Goal: Task Accomplishment & Management: Complete application form

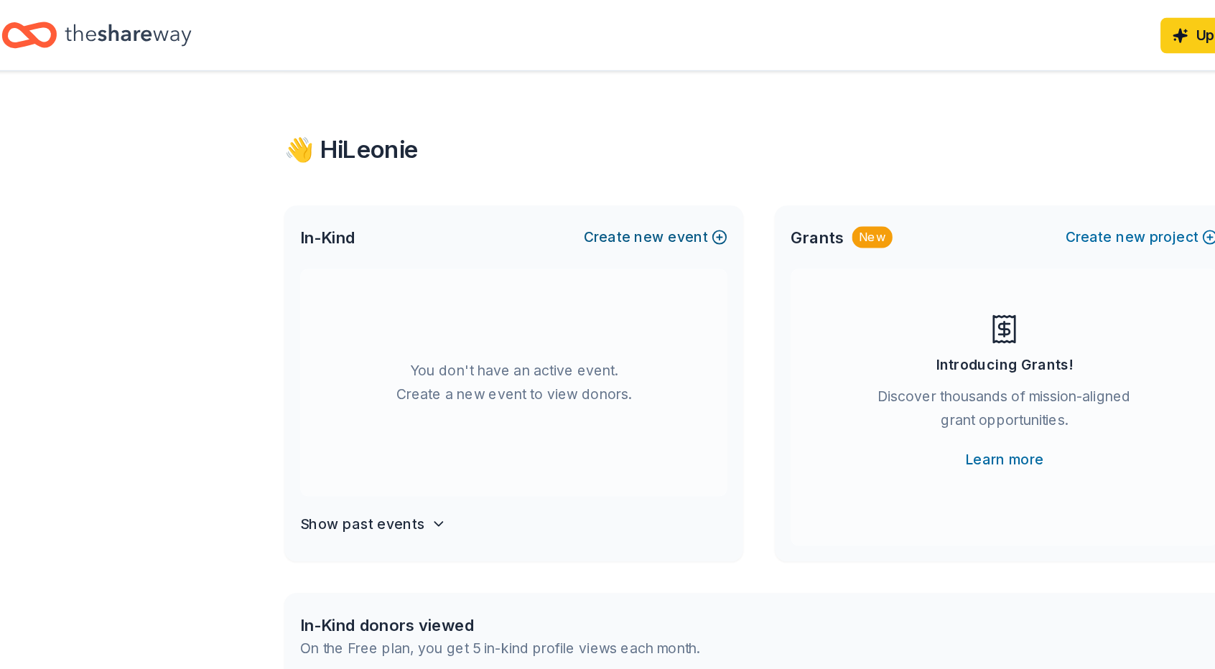
click at [543, 172] on button "Create new event" at bounding box center [532, 172] width 104 height 17
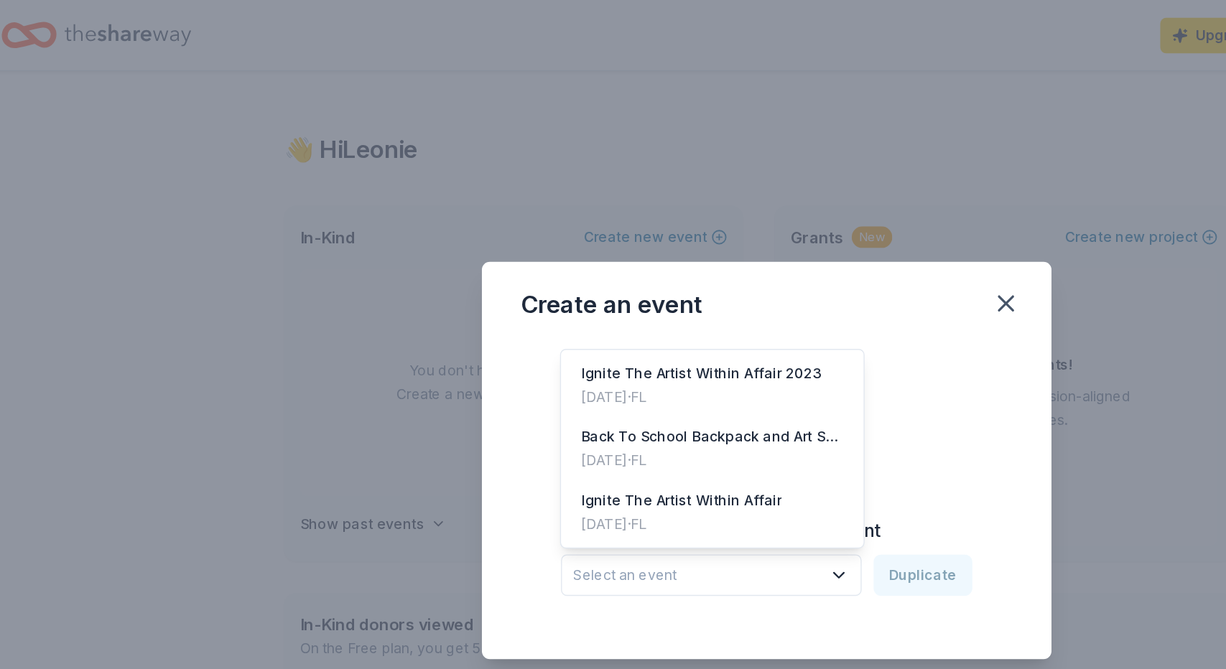
click at [672, 413] on icon "button" at bounding box center [666, 418] width 14 height 14
click at [743, 320] on div "Create from scratch Continue or Duplicate an existing event Select an event Dup…" at bounding box center [613, 352] width 356 height 208
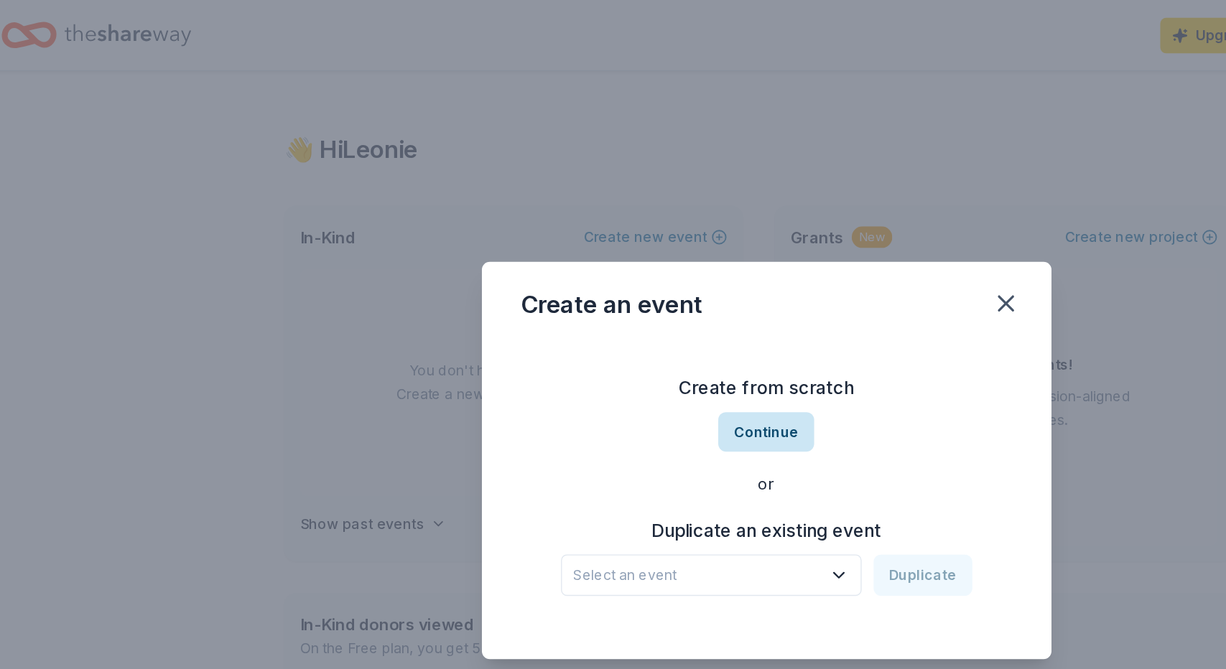
click at [605, 319] on button "Continue" at bounding box center [613, 313] width 70 height 29
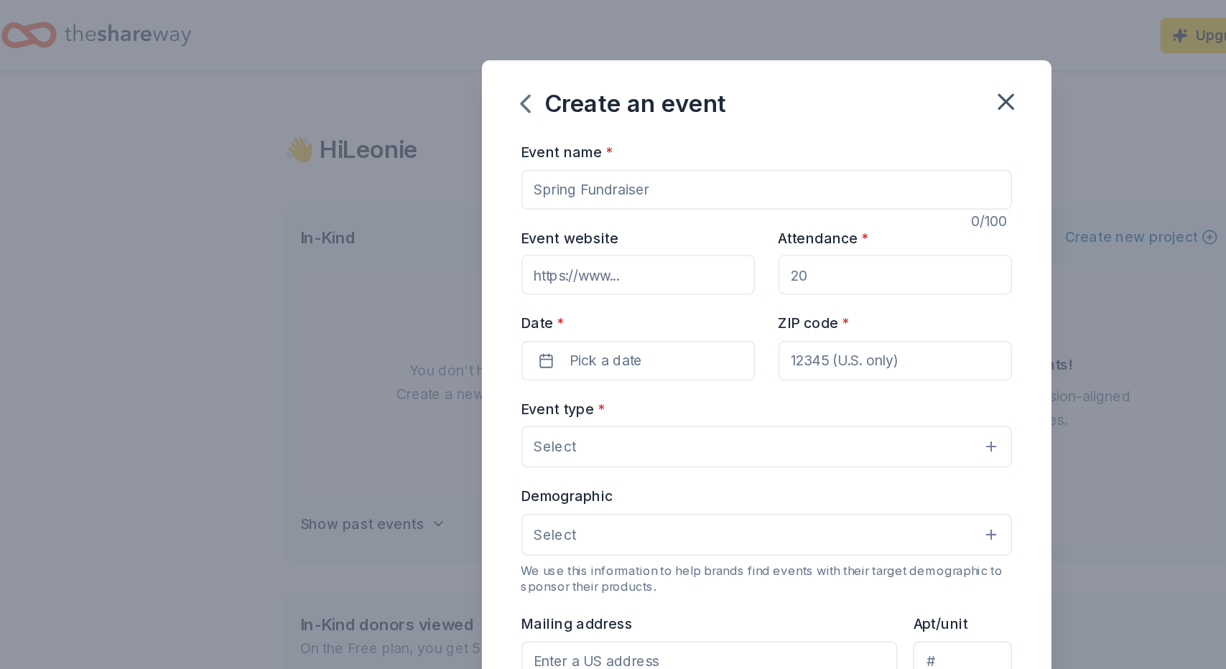
click at [557, 141] on input "Event name *" at bounding box center [613, 138] width 356 height 29
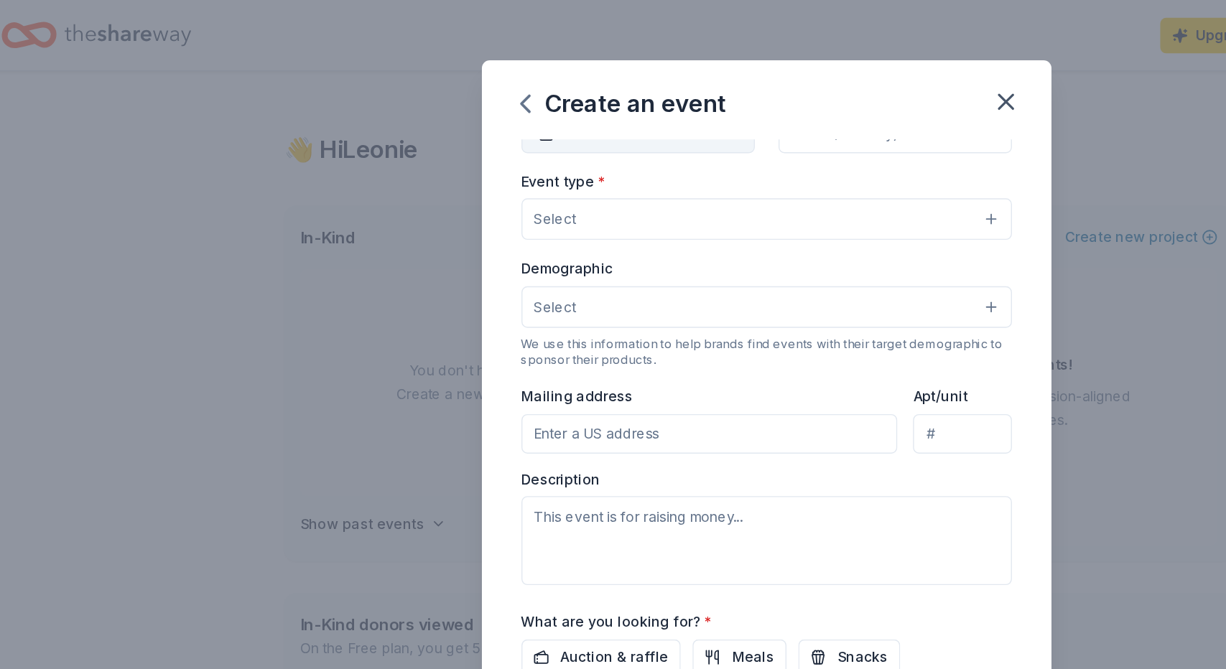
scroll to position [165, 0]
type input "Winter Fundraising"
click at [592, 311] on input "Mailing address" at bounding box center [572, 315] width 274 height 29
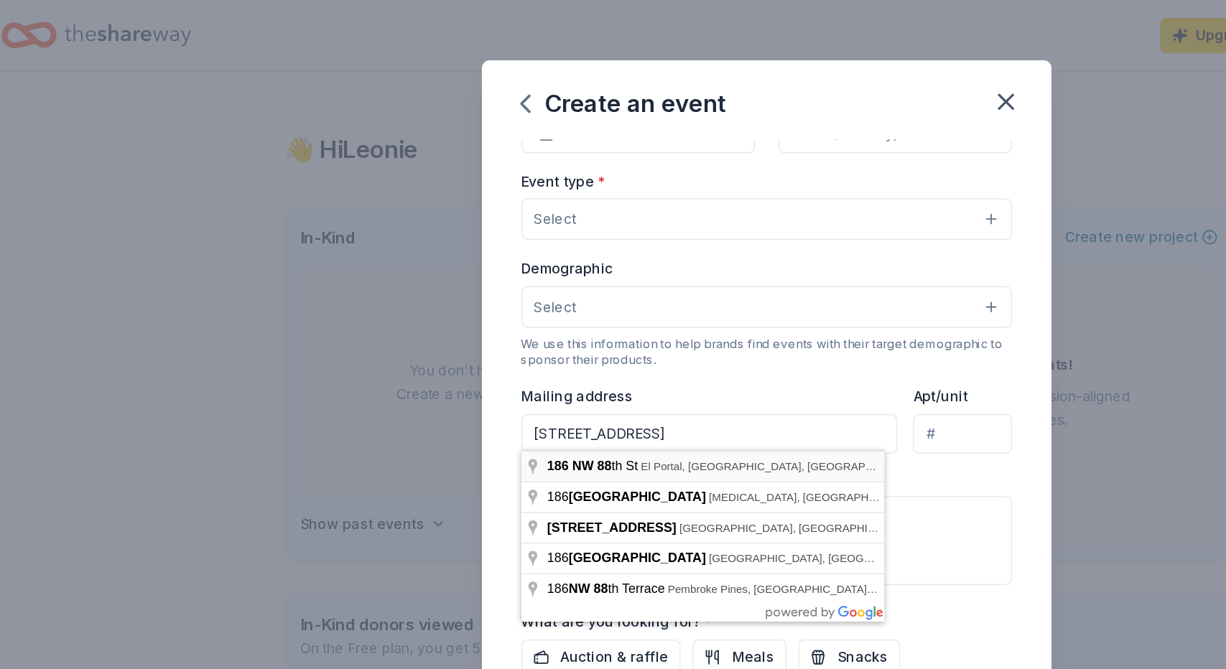
type input "[STREET_ADDRESS]"
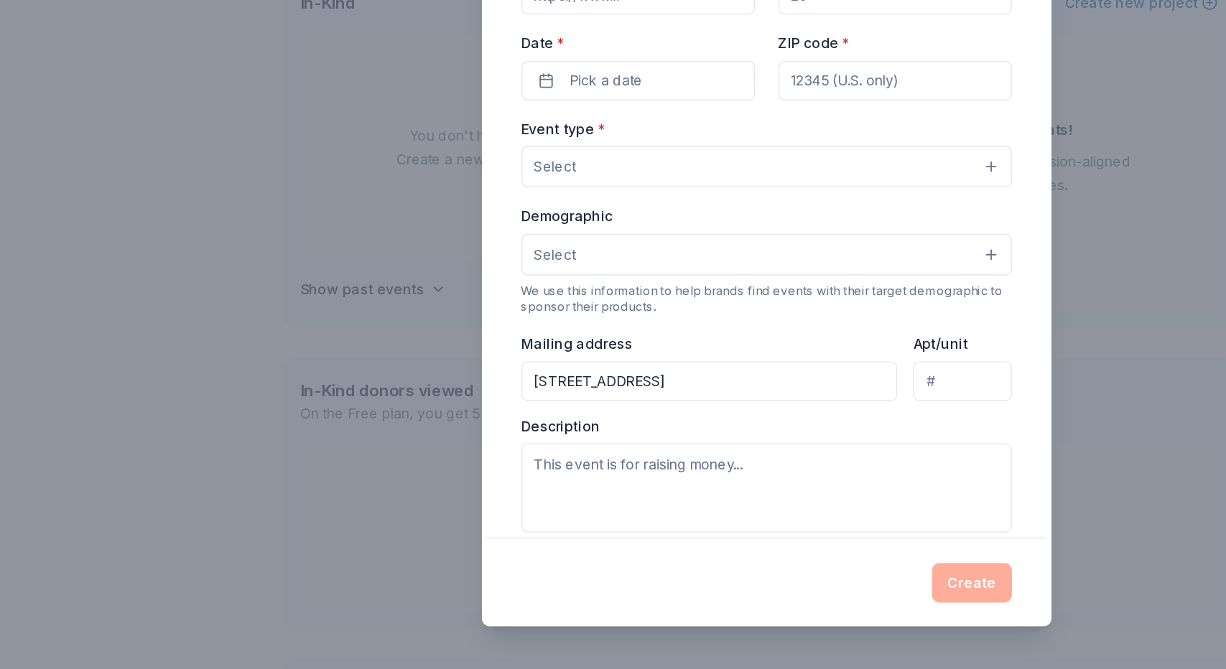
scroll to position [0, 0]
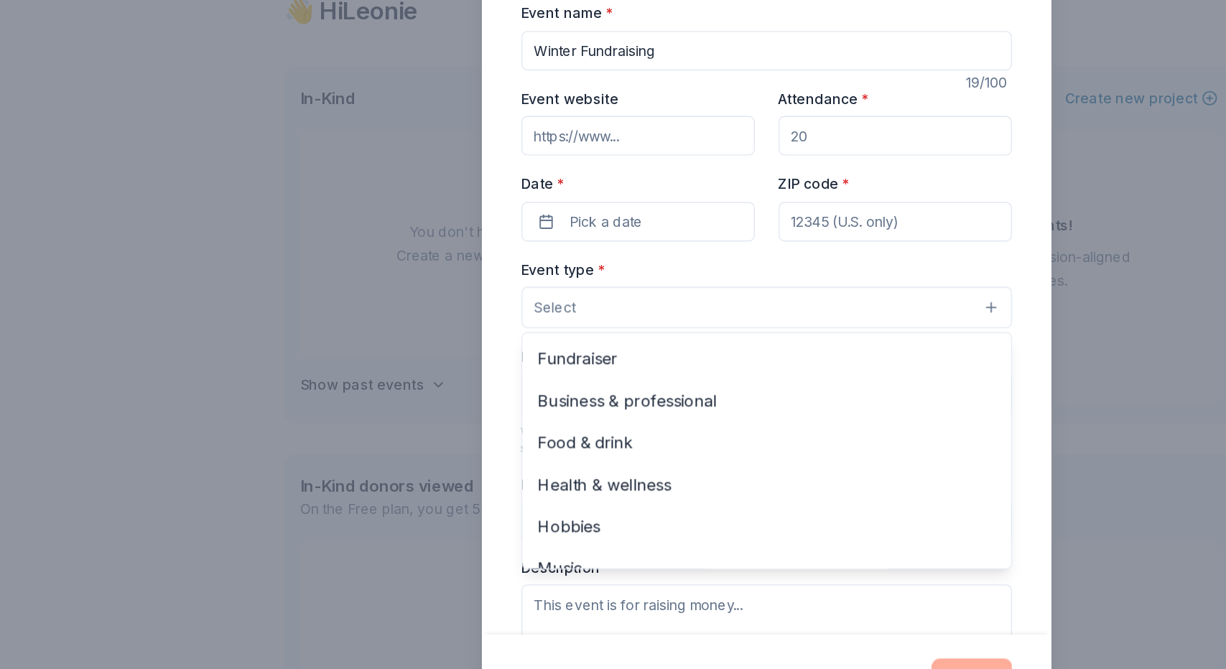
click at [541, 322] on button "Select" at bounding box center [613, 325] width 356 height 30
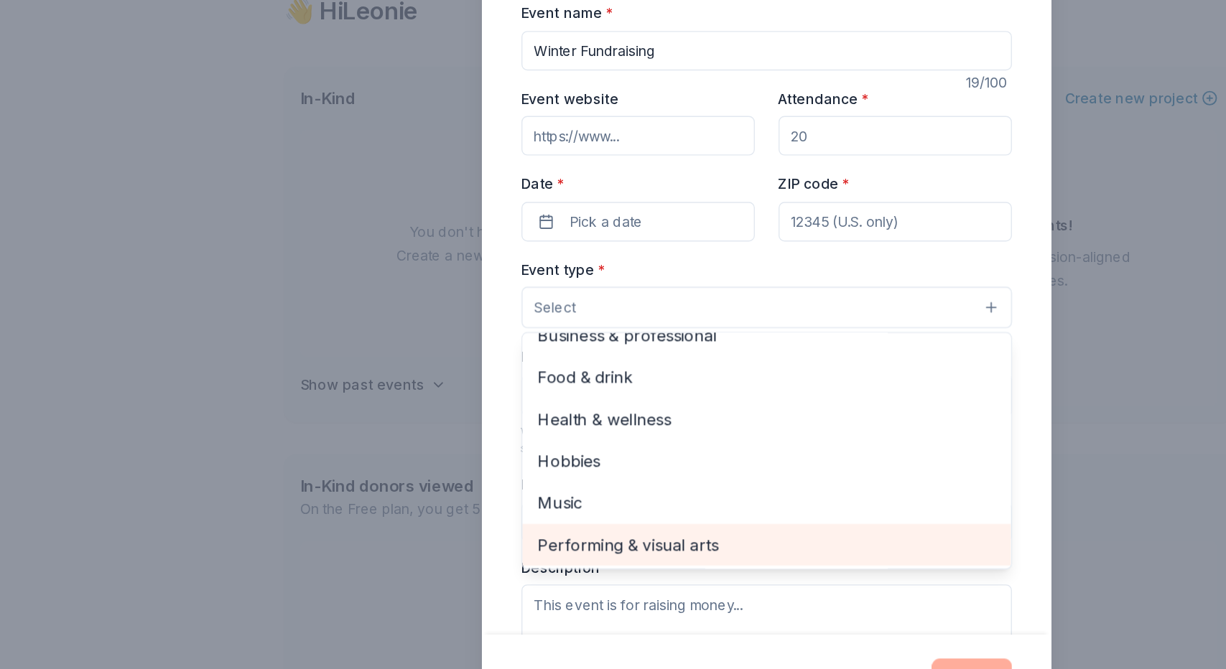
click at [557, 503] on span "Performing & visual arts" at bounding box center [613, 497] width 332 height 19
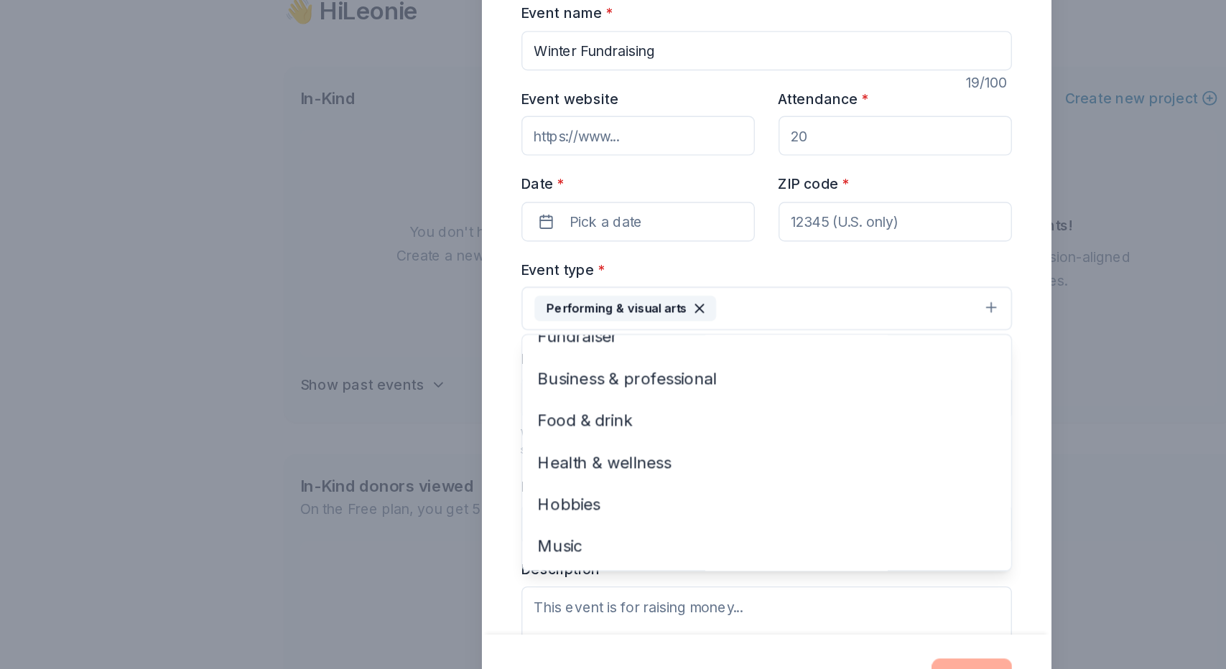
click at [796, 332] on div "Event name * Winter Fundraising 19 /100 Event website Attendance * Date * Pick …" at bounding box center [613, 331] width 414 height 461
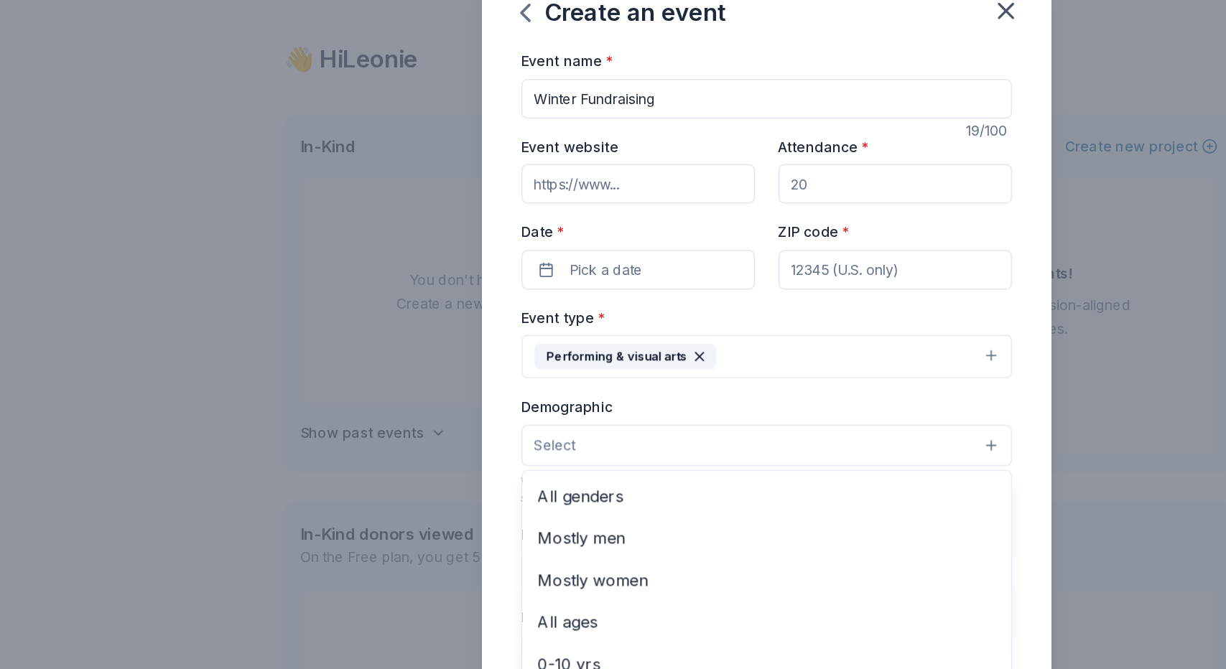
click at [677, 385] on button "Select" at bounding box center [613, 390] width 356 height 30
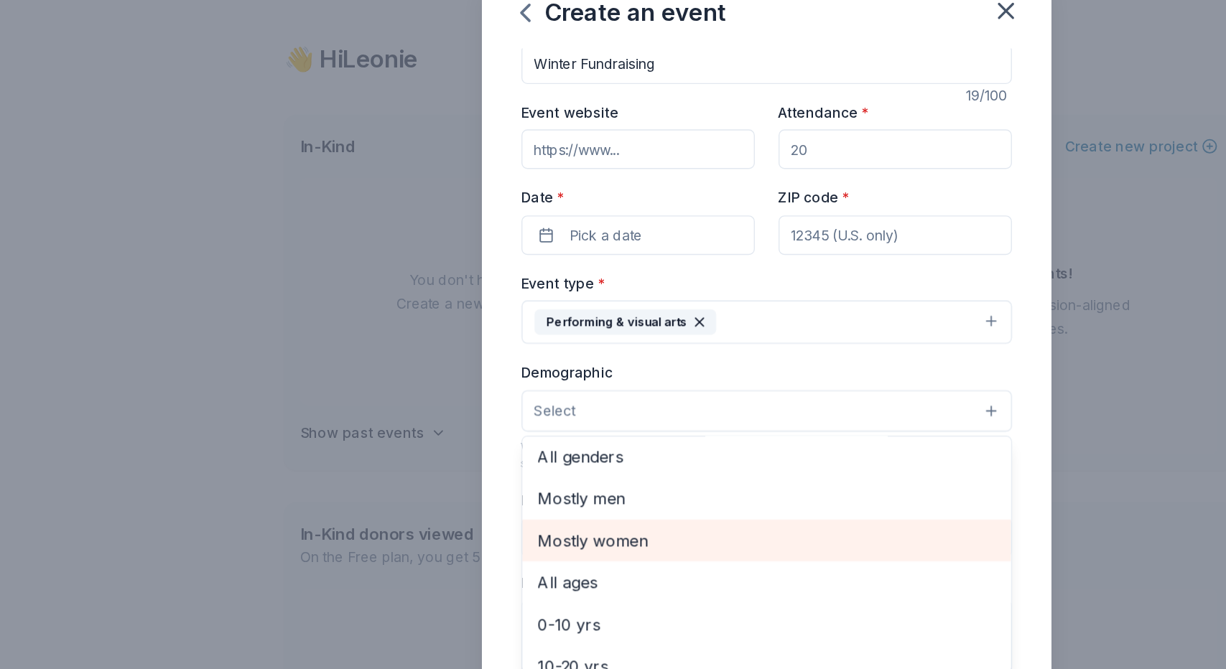
scroll to position [0, 0]
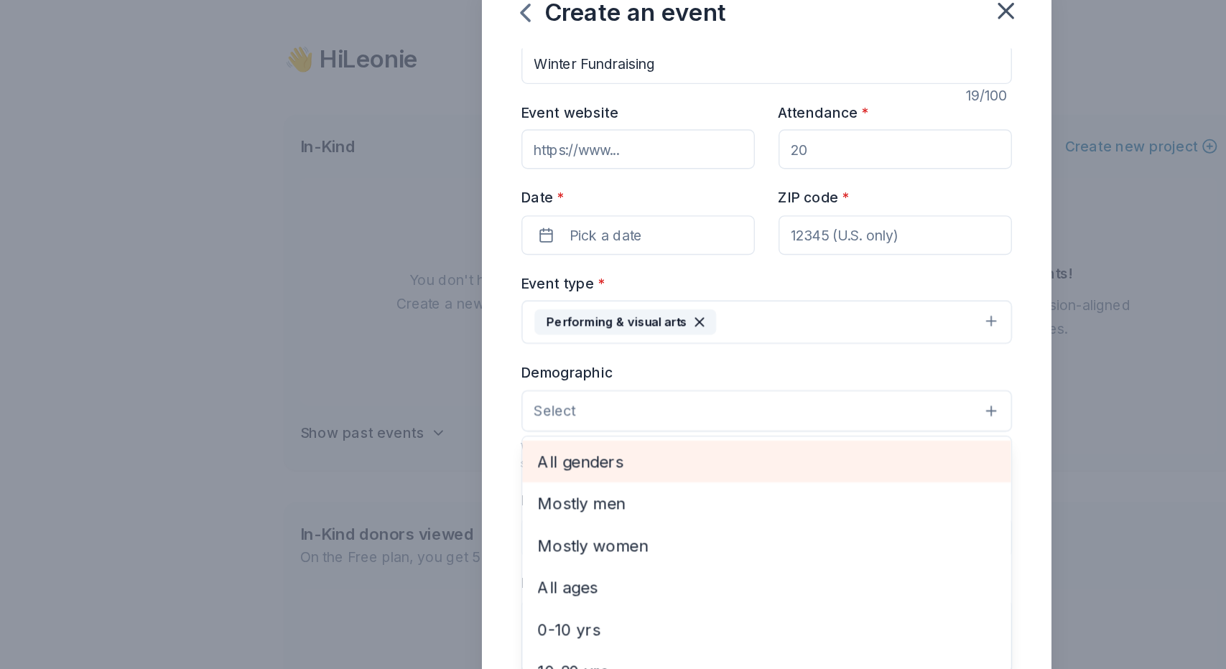
click at [528, 401] on span "All genders" at bounding box center [613, 401] width 332 height 19
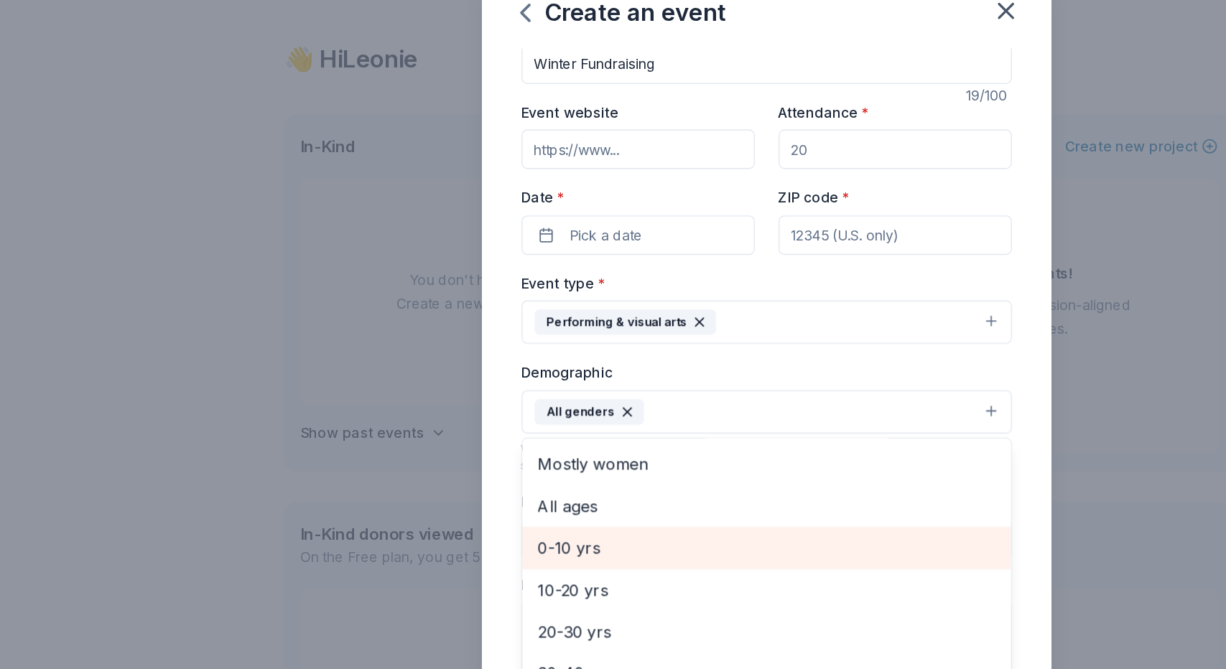
scroll to position [34, 0]
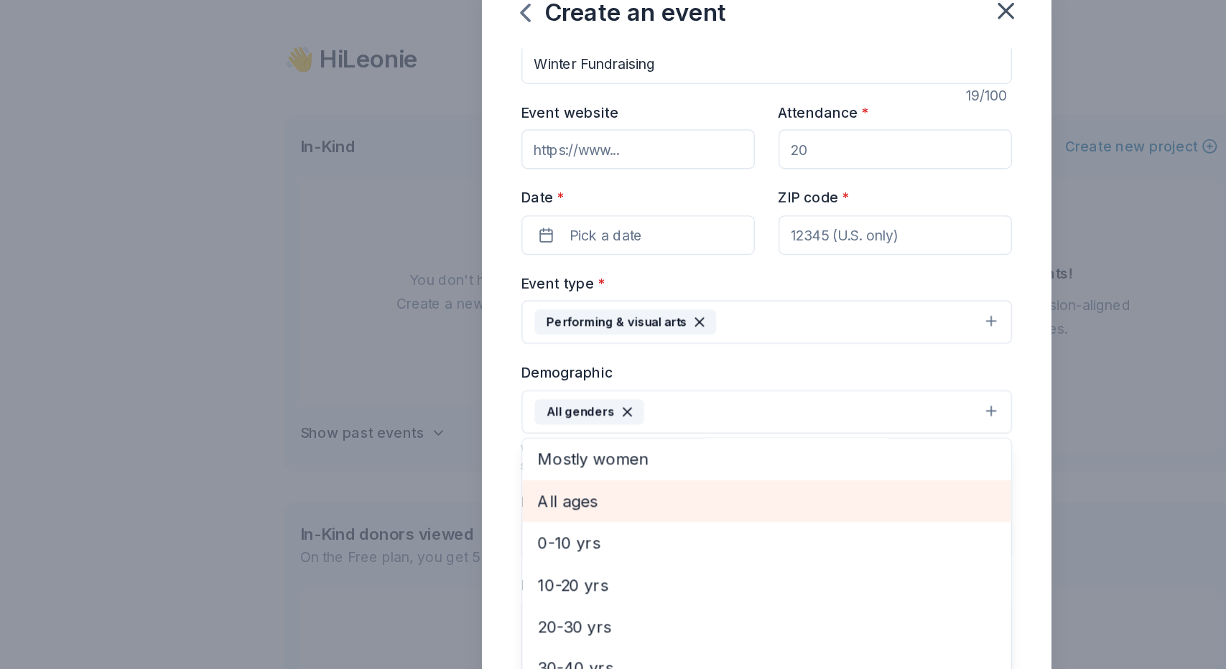
click at [530, 433] on span "All ages" at bounding box center [613, 430] width 332 height 19
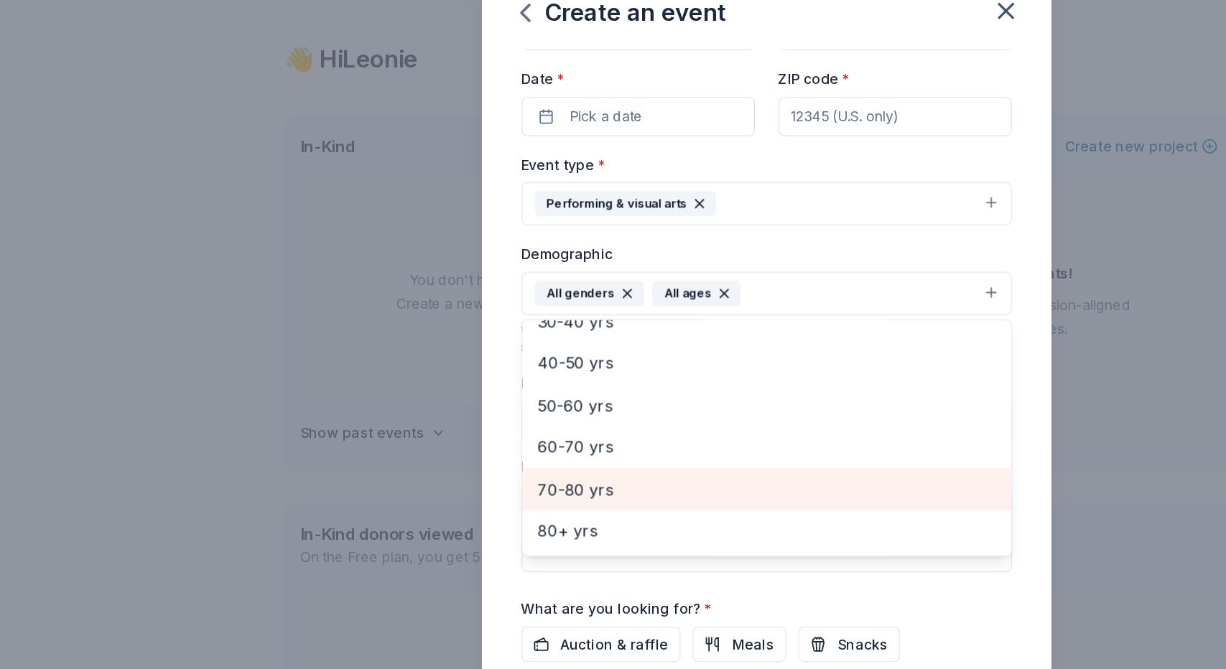
scroll to position [112, 0]
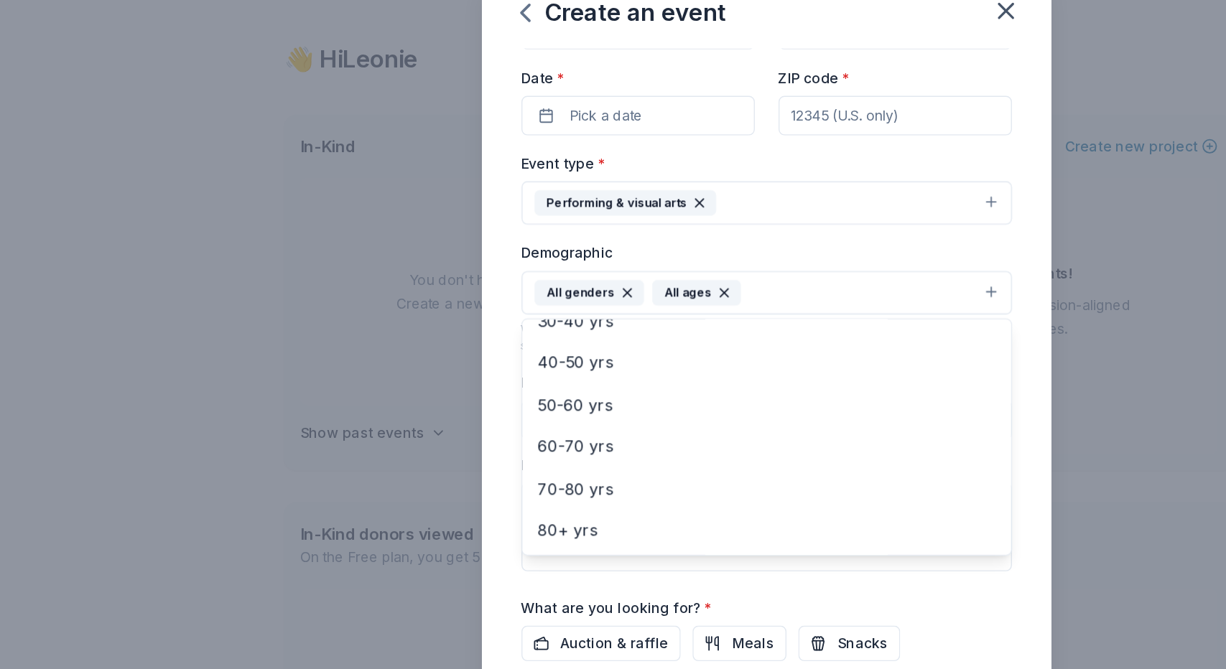
click at [775, 486] on div "Event name * Winter Fundraising 19 /100 Event website Attendance * Date * Pick …" at bounding box center [613, 322] width 356 height 666
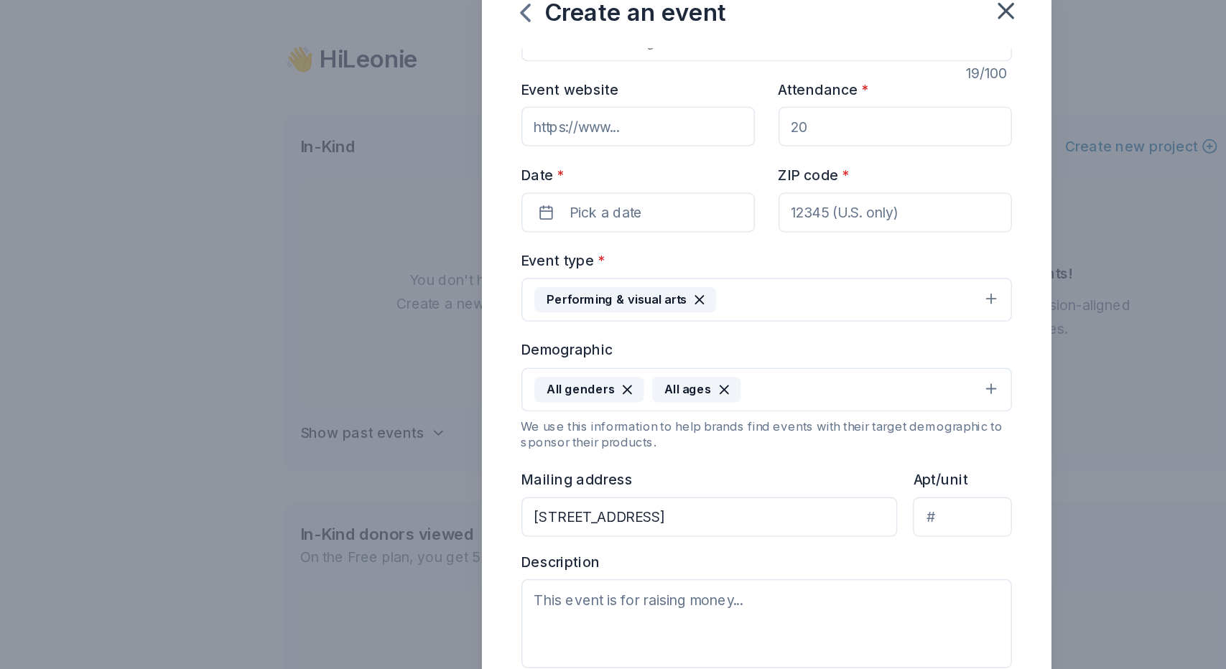
scroll to position [0, 0]
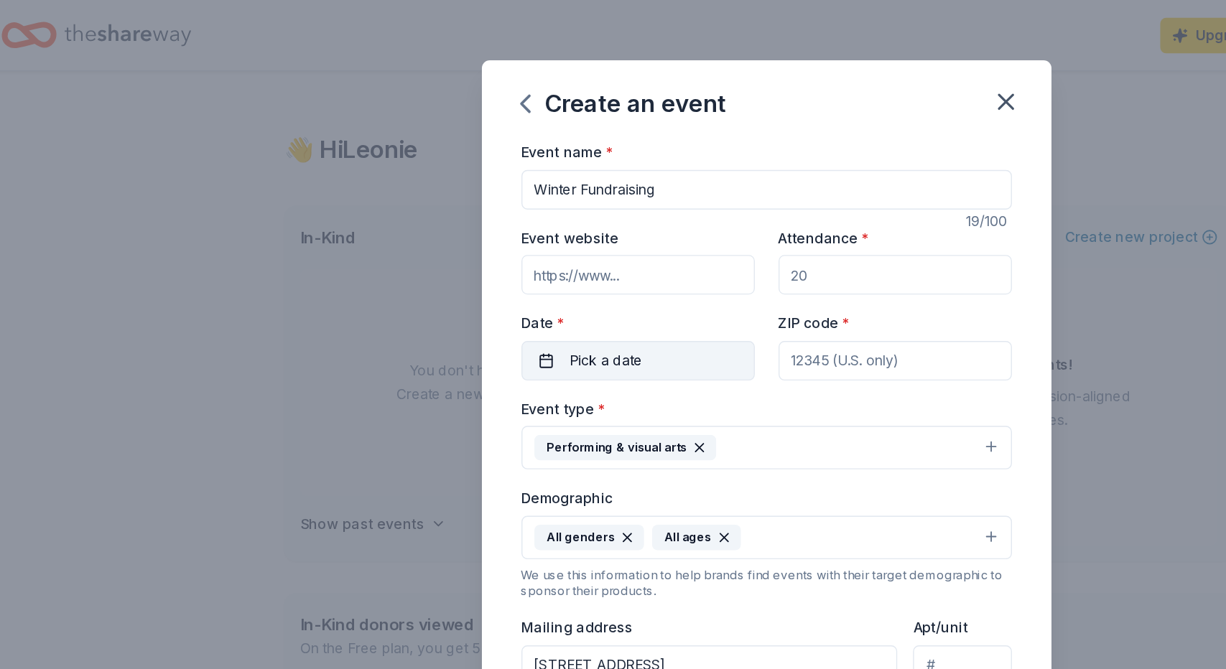
click at [575, 266] on button "Pick a date" at bounding box center [519, 262] width 169 height 29
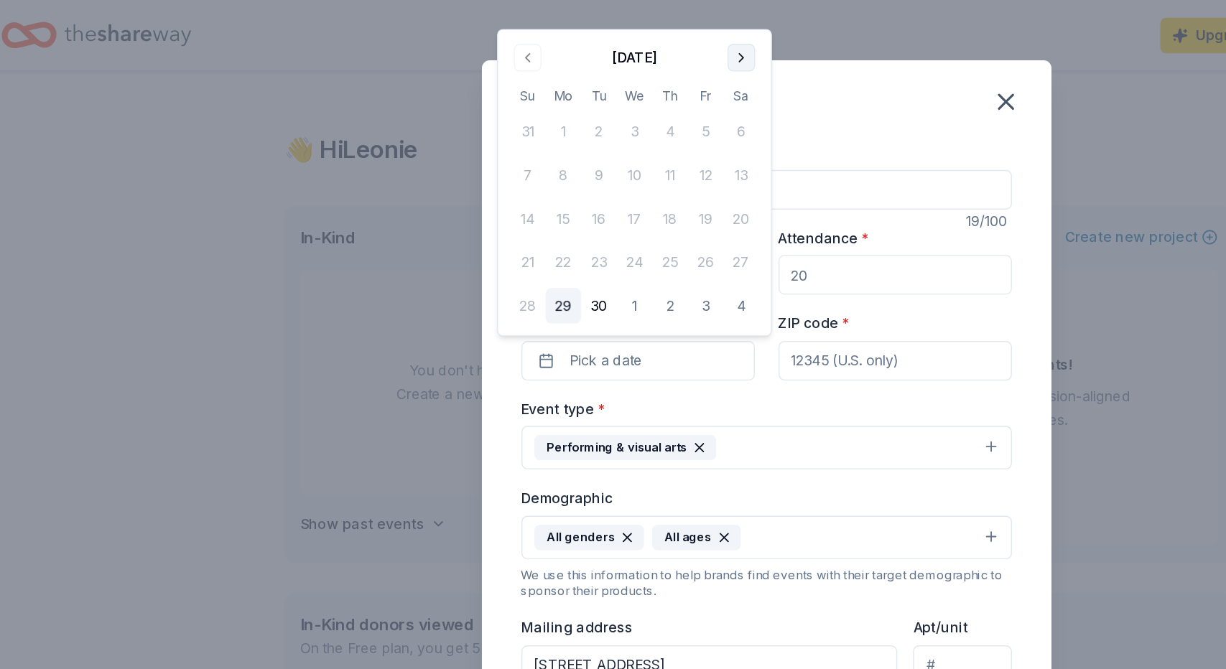
click at [594, 44] on button "Go to next month" at bounding box center [595, 42] width 20 height 20
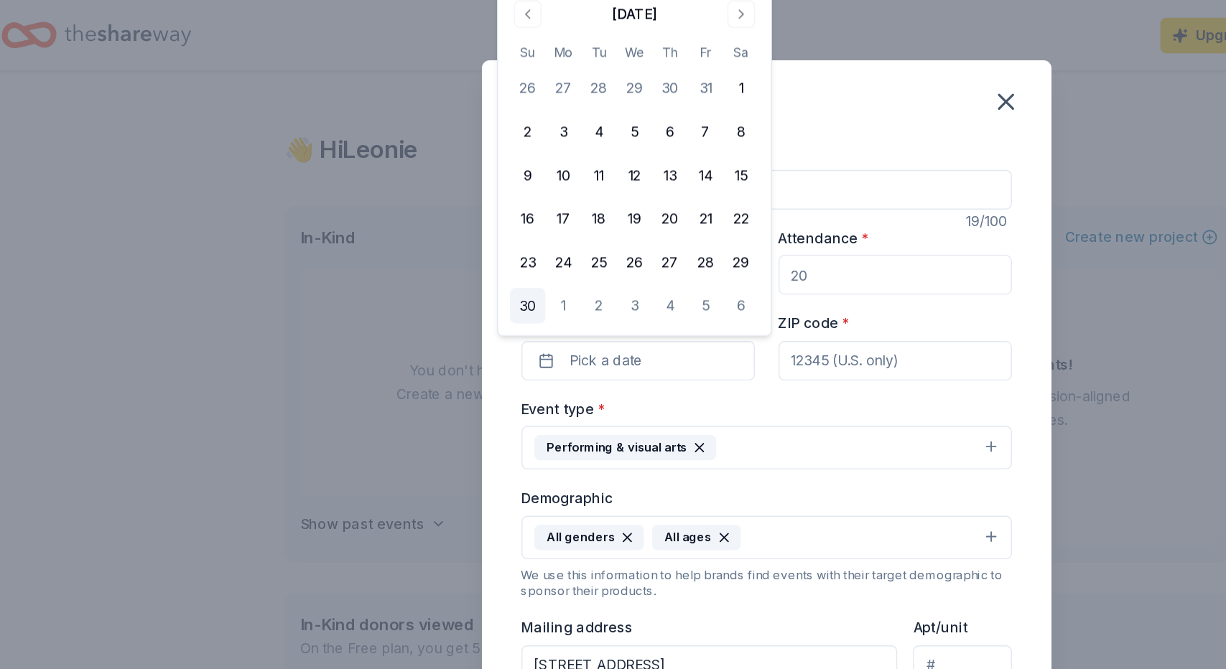
click at [443, 221] on button "30" at bounding box center [440, 223] width 26 height 26
click at [722, 71] on div "Create an event" at bounding box center [613, 72] width 414 height 57
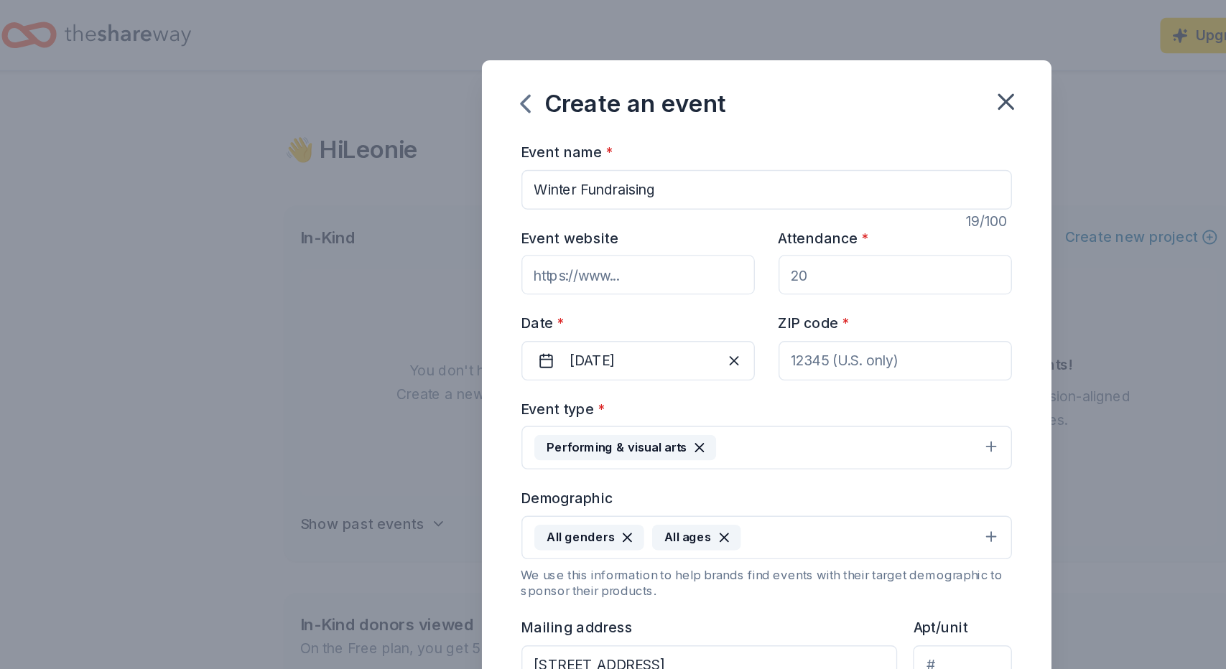
click at [677, 203] on input "Attendance *" at bounding box center [706, 199] width 169 height 29
